Goal: Leave review/rating: Share an evaluation or opinion about a product, service, or content

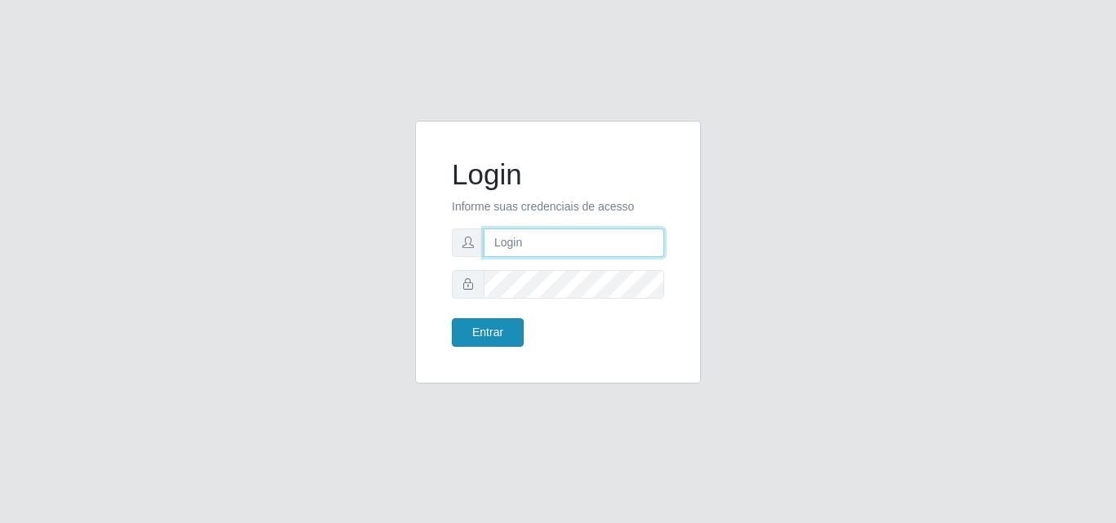
type input "[PERSON_NAME]"
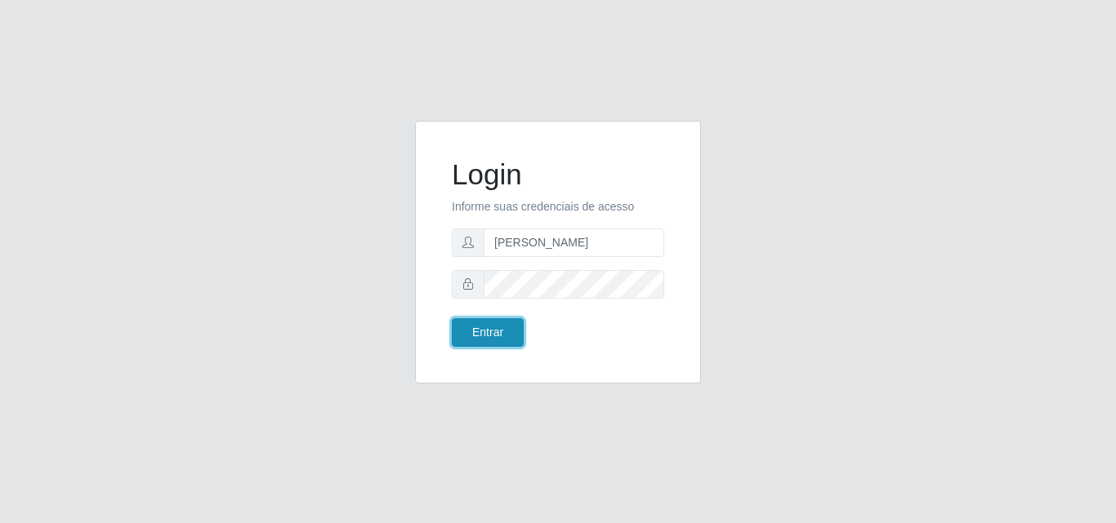
click at [466, 332] on button "Entrar" at bounding box center [488, 333] width 72 height 29
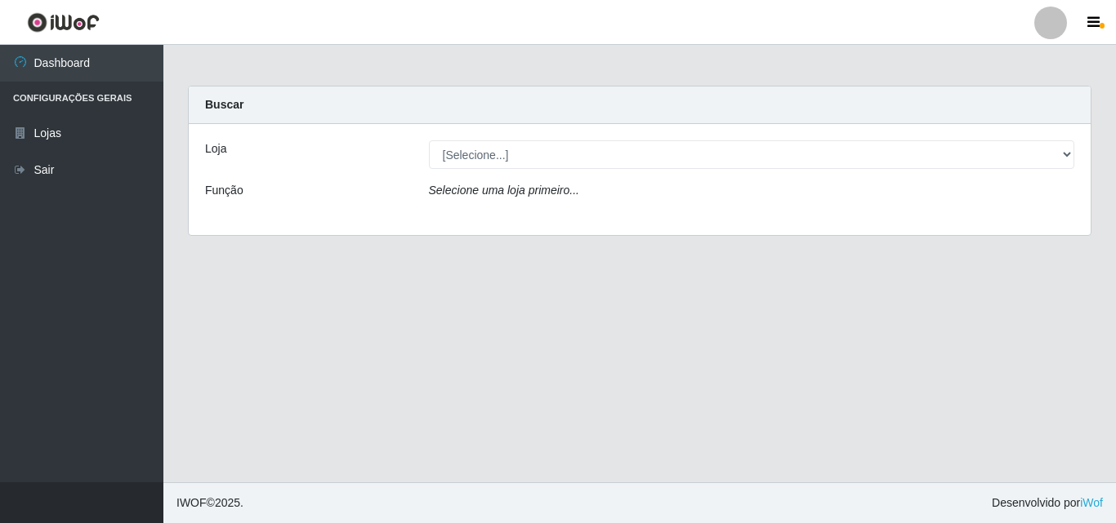
click at [560, 171] on div "Loja [Selecione...] Supermercado [GEOGRAPHIC_DATA] - Unidade Centro Função Sele…" at bounding box center [640, 179] width 902 height 111
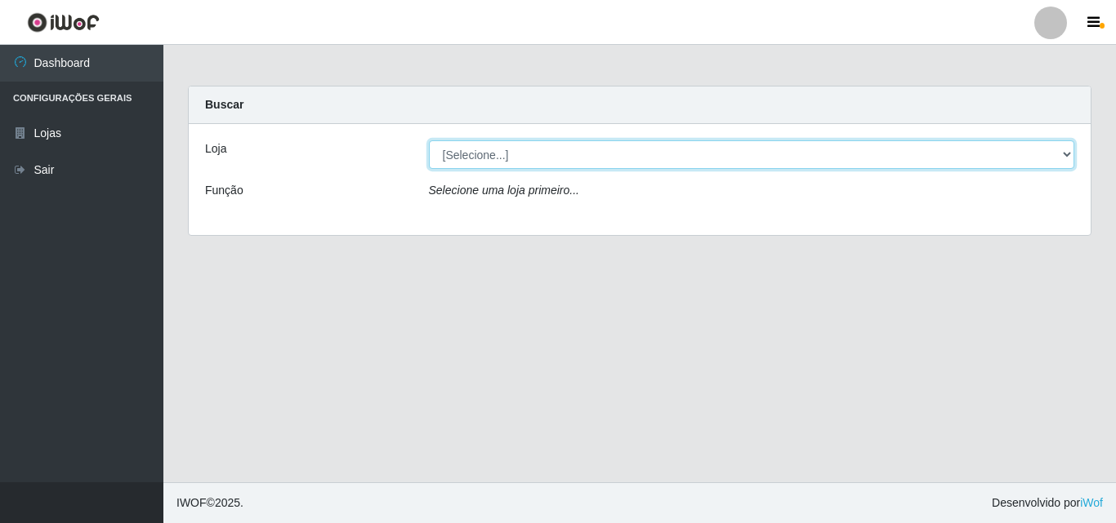
click at [564, 166] on select "[Selecione...] Supermercado [GEOGRAPHIC_DATA]" at bounding box center [752, 154] width 646 height 29
select select "166"
click at [429, 140] on select "[Selecione...] Supermercado [GEOGRAPHIC_DATA]" at bounding box center [752, 154] width 646 height 29
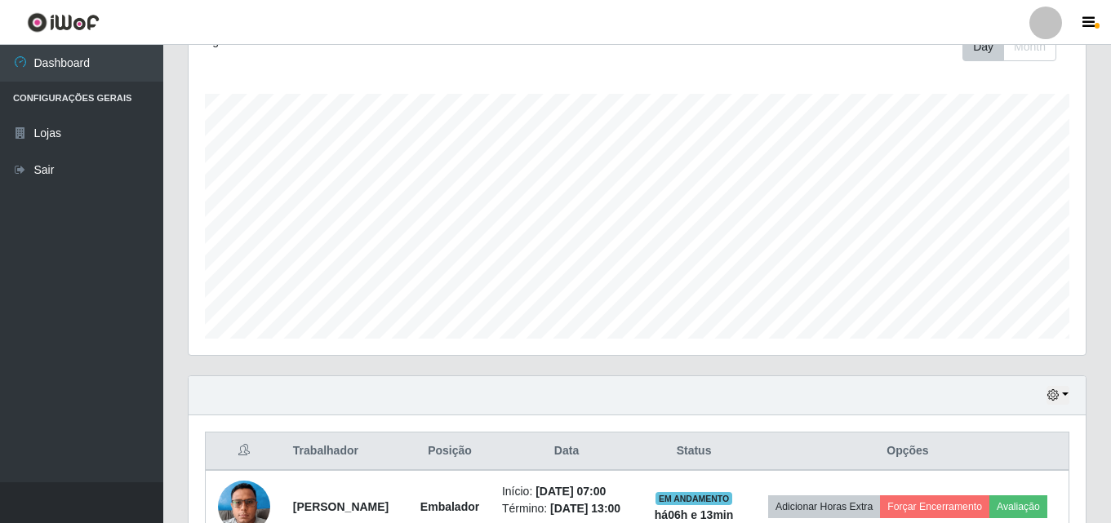
scroll to position [355, 0]
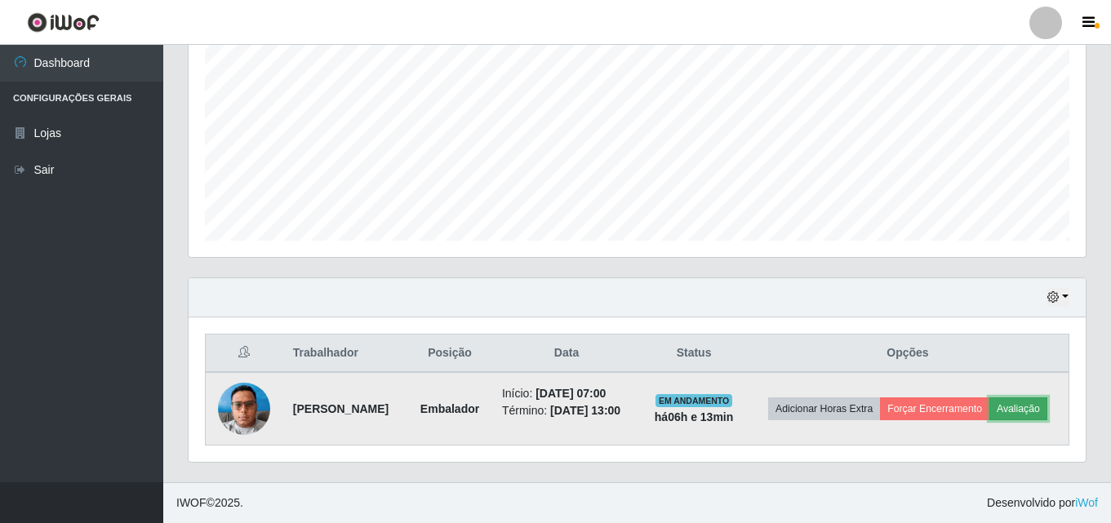
click at [990, 421] on button "Avaliação" at bounding box center [1019, 409] width 58 height 23
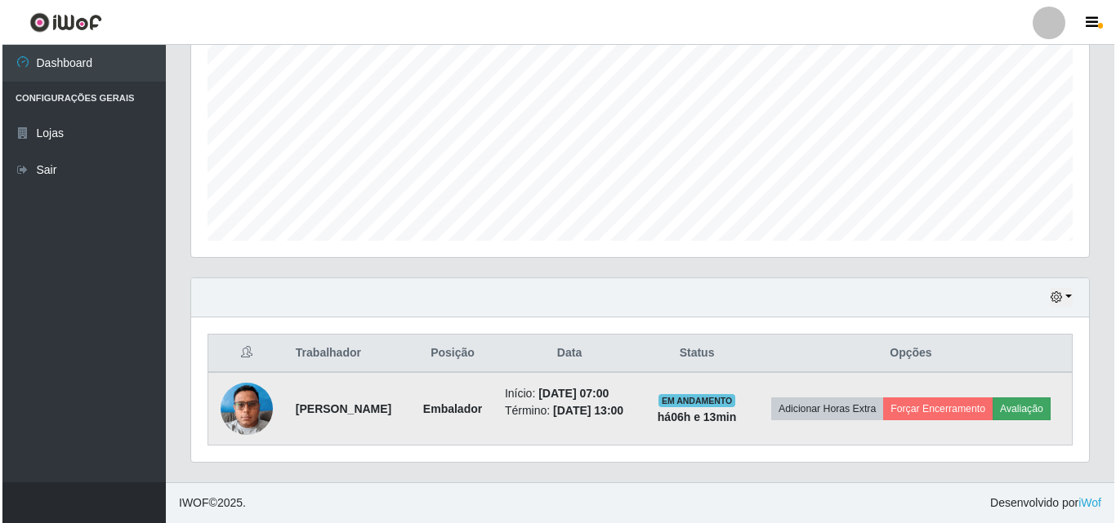
scroll to position [339, 889]
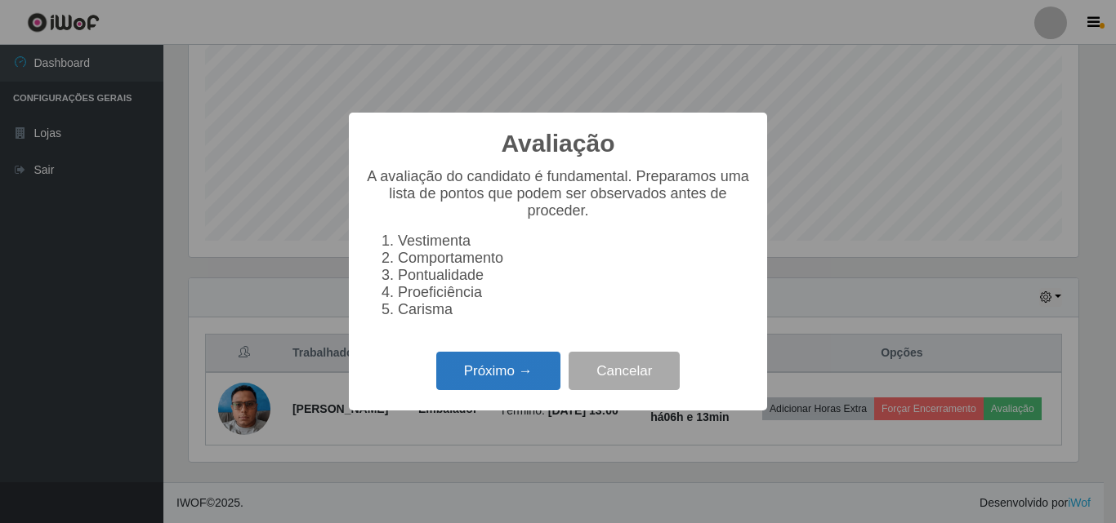
click at [484, 390] on button "Próximo →" at bounding box center [498, 371] width 124 height 38
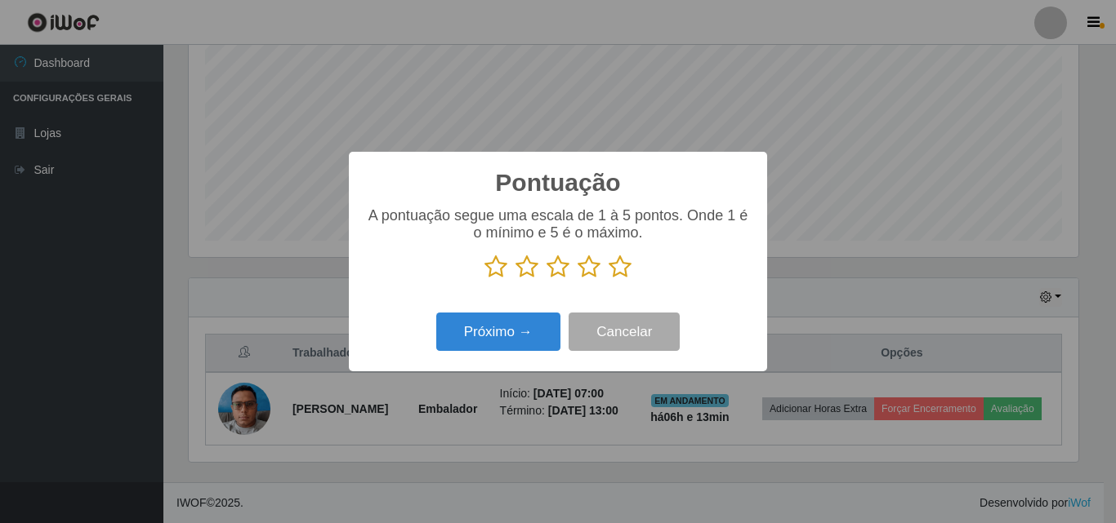
scroll to position [816331, 815780]
click at [622, 271] on icon at bounding box center [619, 267] width 23 height 25
click at [608, 279] on input "radio" at bounding box center [608, 279] width 0 height 0
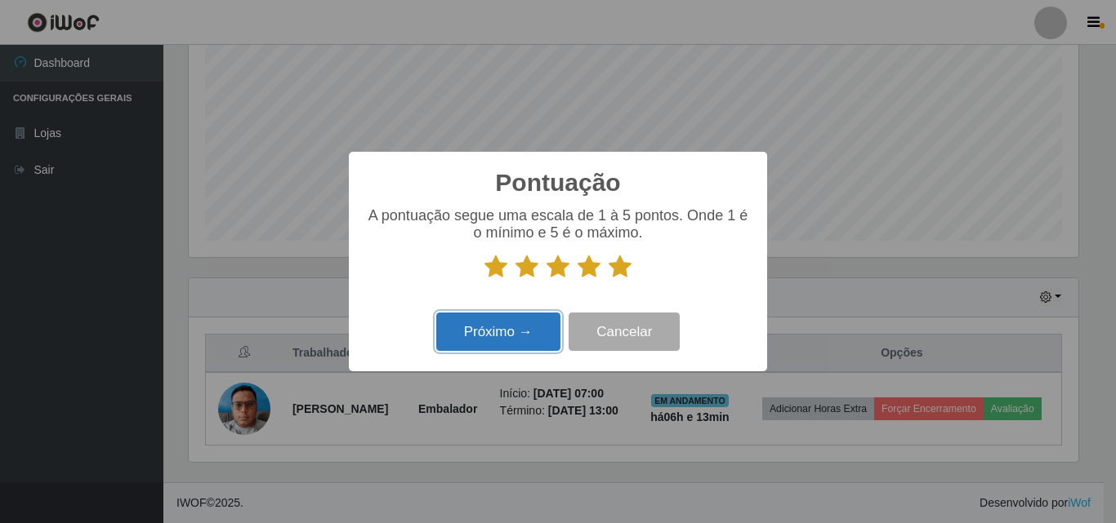
click at [488, 333] on button "Próximo →" at bounding box center [498, 332] width 124 height 38
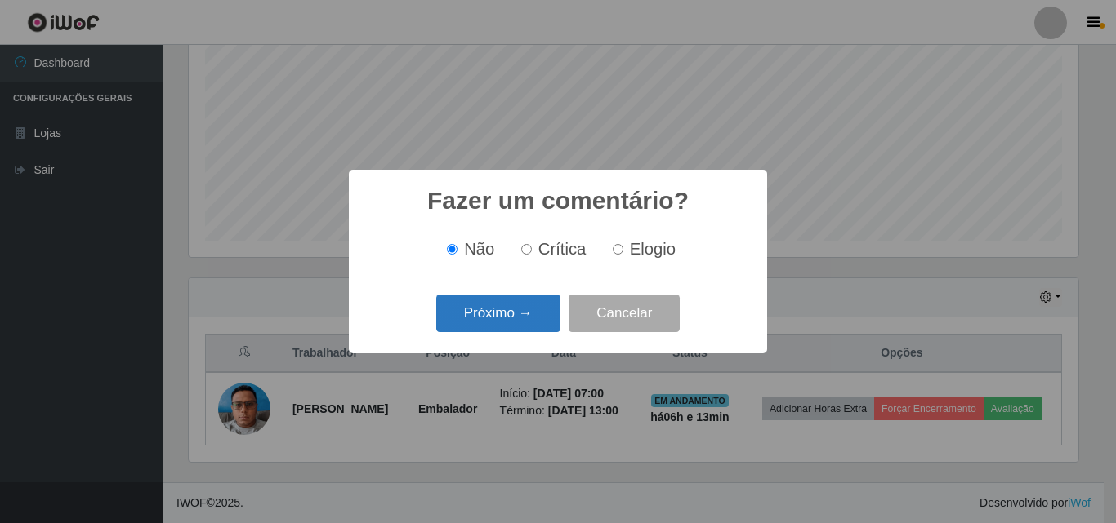
click at [494, 328] on button "Próximo →" at bounding box center [498, 314] width 124 height 38
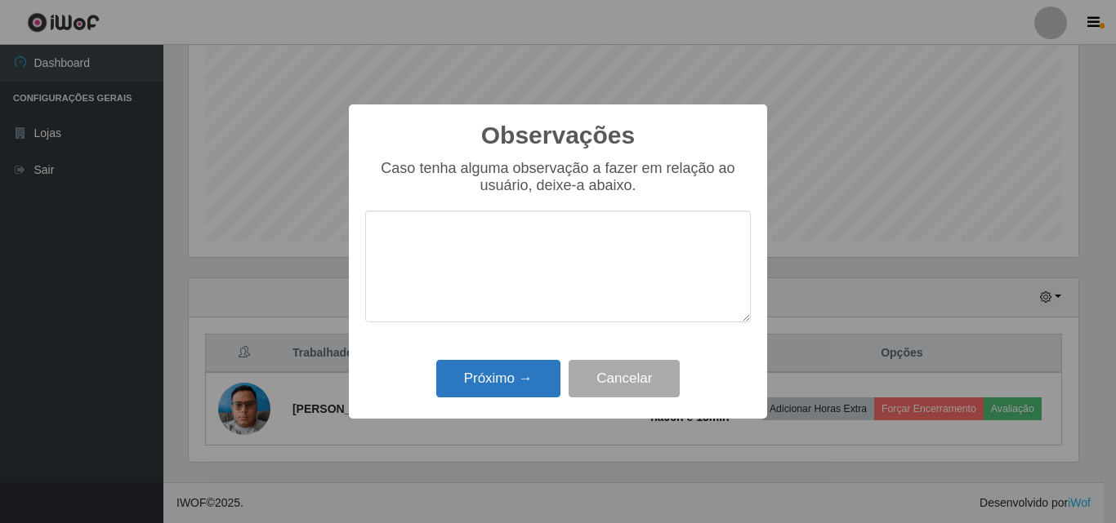
drag, startPoint x: 489, startPoint y: 370, endPoint x: 492, endPoint y: 390, distance: 20.7
click at [492, 382] on div "Observações × Caso tenha alguma observação a fazer em relação ao usuário, deixe…" at bounding box center [558, 262] width 418 height 314
click at [492, 393] on button "Próximo →" at bounding box center [498, 379] width 124 height 38
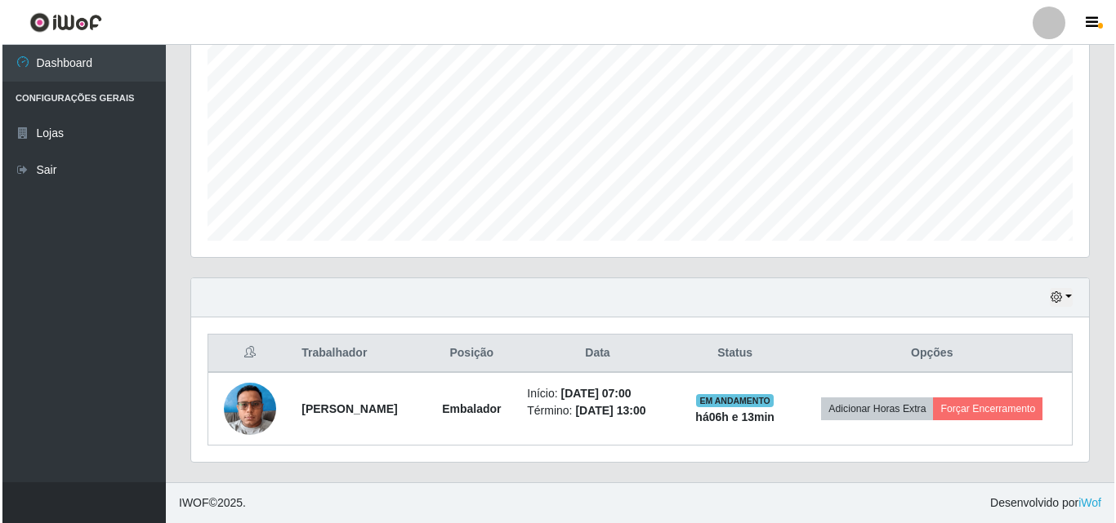
scroll to position [343, 0]
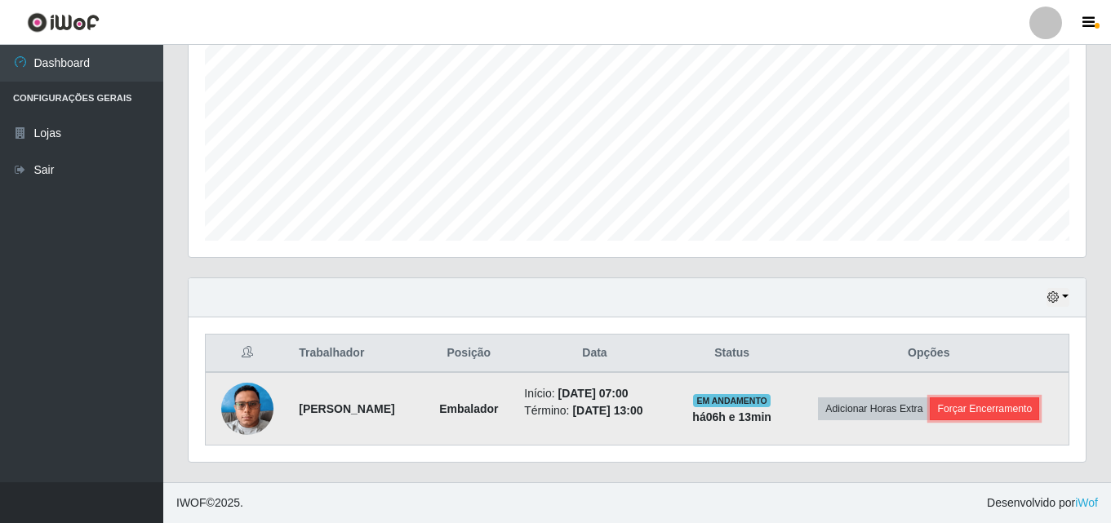
click at [967, 403] on button "Forçar Encerramento" at bounding box center [984, 409] width 109 height 23
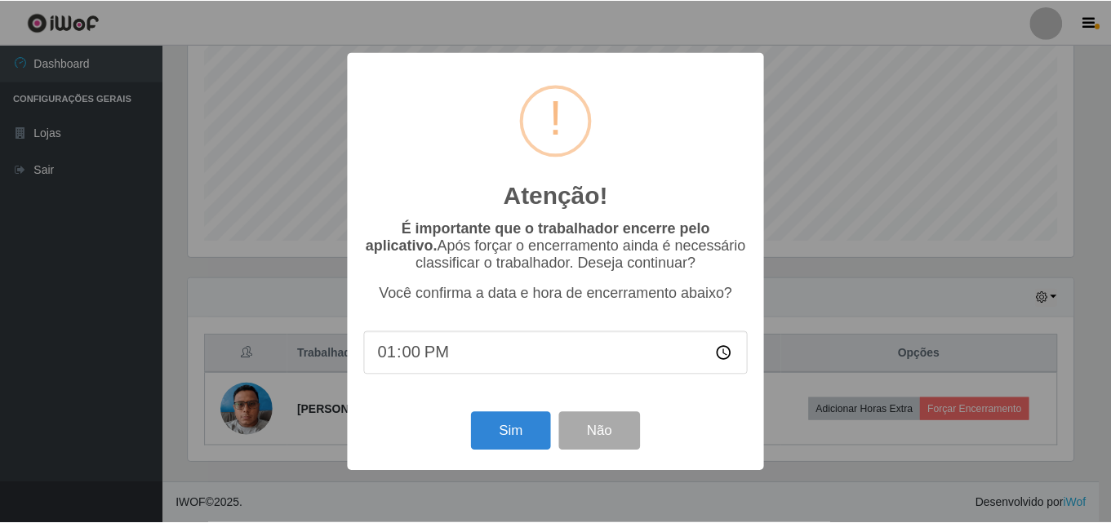
scroll to position [339, 889]
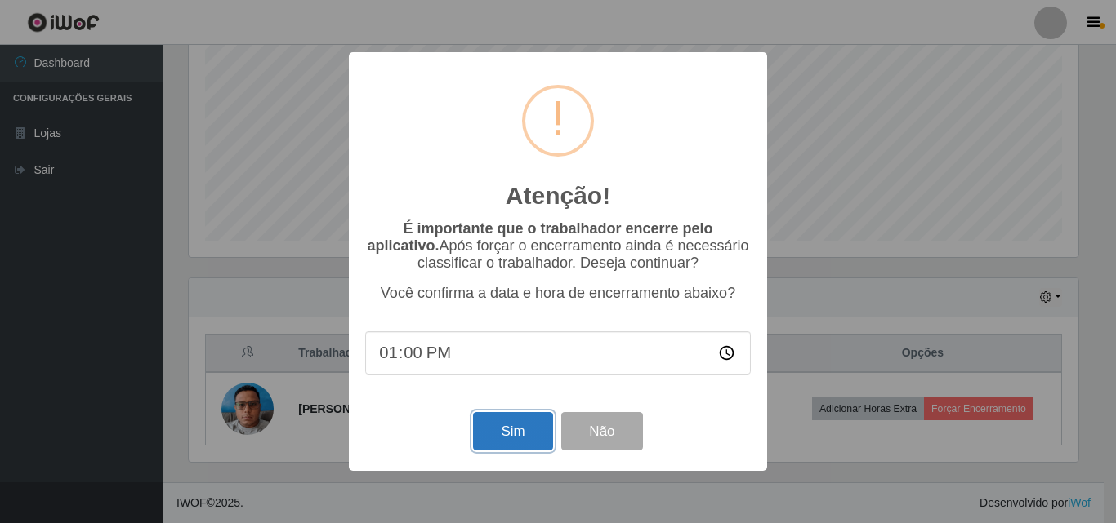
click at [528, 425] on button "Sim" at bounding box center [512, 431] width 79 height 38
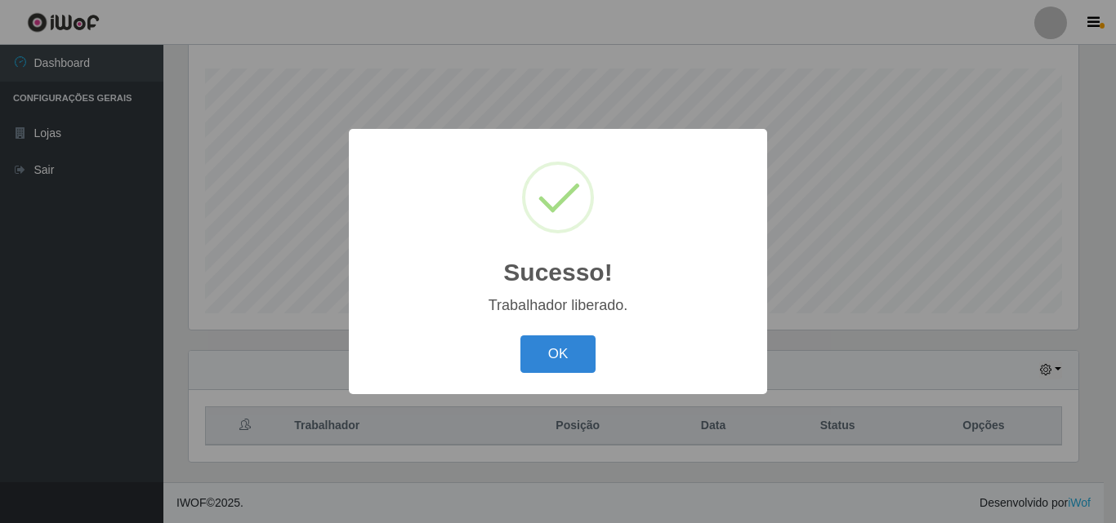
click at [520, 336] on button "OK" at bounding box center [558, 355] width 76 height 38
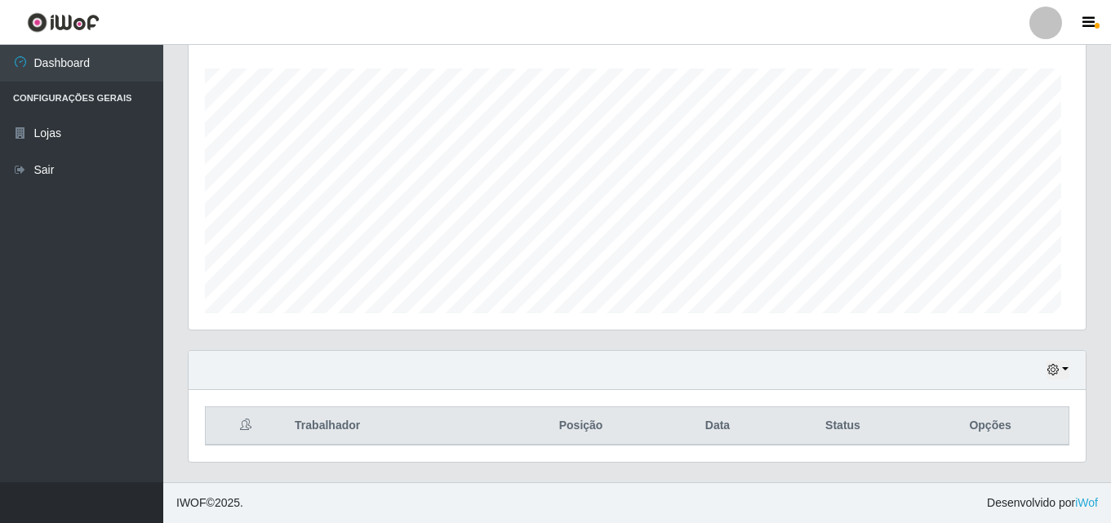
scroll to position [339, 898]
